Goal: Information Seeking & Learning: Learn about a topic

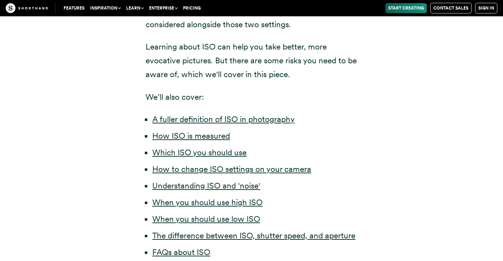
scroll to position [408, 0]
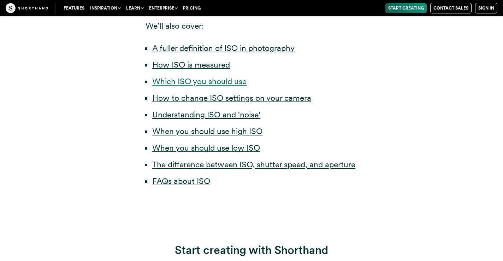
click at [185, 81] on link "Which ISO you should use" at bounding box center [199, 81] width 94 height 10
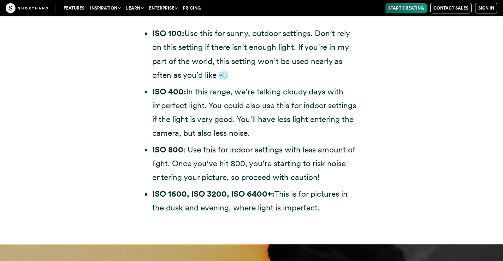
scroll to position [2072, 0]
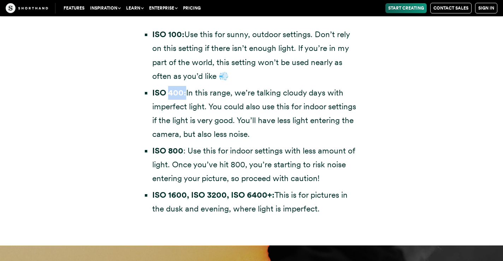
drag, startPoint x: 169, startPoint y: 92, endPoint x: 185, endPoint y: 93, distance: 16.3
click at [185, 93] on strong "ISO 400:" at bounding box center [169, 93] width 34 height 10
copy strong "400:"
click at [252, 111] on li "ISO 400: In this range, we’re talking cloudy days with imperfect light. You cou…" at bounding box center [254, 113] width 205 height 55
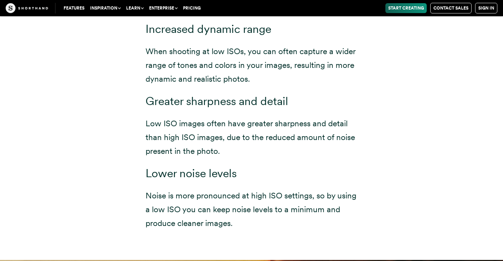
scroll to position [3431, 0]
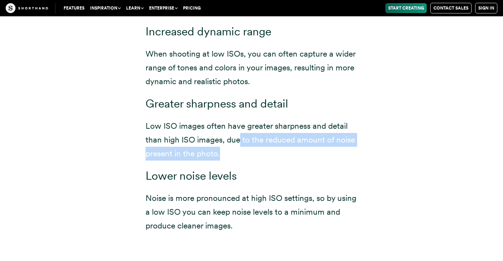
drag, startPoint x: 266, startPoint y: 151, endPoint x: 240, endPoint y: 132, distance: 31.7
click at [240, 132] on p "Low ISO images often have greater sharpness and detail than high ISO images, du…" at bounding box center [252, 139] width 212 height 41
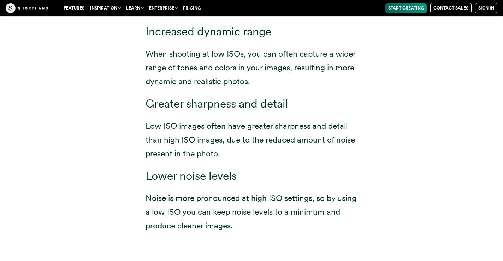
click at [198, 129] on p "Low ISO images often have greater sharpness and detail than high ISO images, du…" at bounding box center [252, 139] width 212 height 41
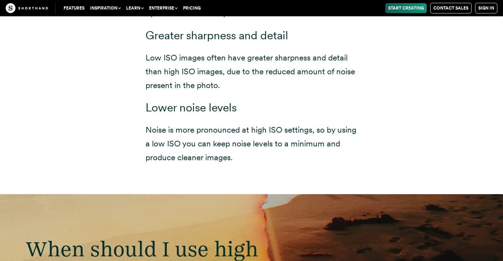
scroll to position [3508, 0]
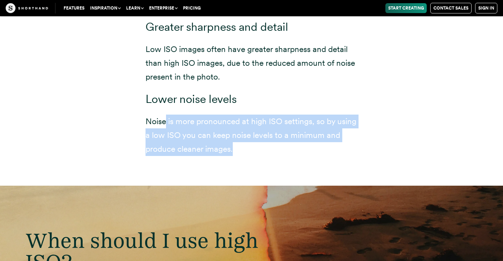
drag, startPoint x: 167, startPoint y: 123, endPoint x: 274, endPoint y: 151, distance: 111.2
click at [274, 151] on p "Noise is more pronounced at high ISO settings, so by using a low ISO you can ke…" at bounding box center [252, 134] width 212 height 41
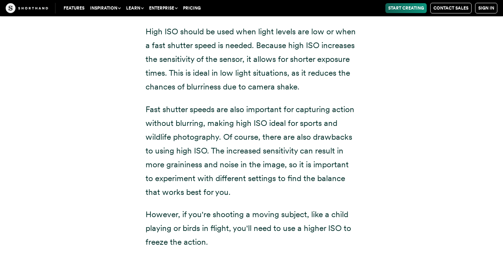
scroll to position [3824, 0]
click at [138, 9] on button "Learn" at bounding box center [134, 8] width 23 height 10
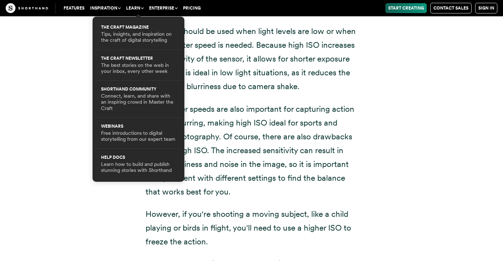
click at [77, 135] on div "High ISO should be used when light levels are low or when a fast shutter speed …" at bounding box center [251, 251] width 480 height 504
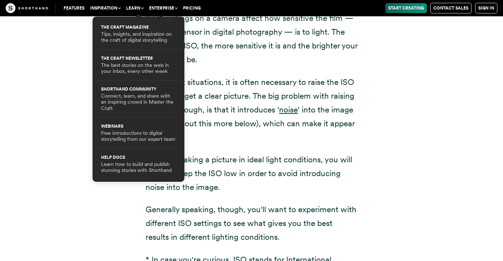
scroll to position [408, 0]
